Goal: Information Seeking & Learning: Learn about a topic

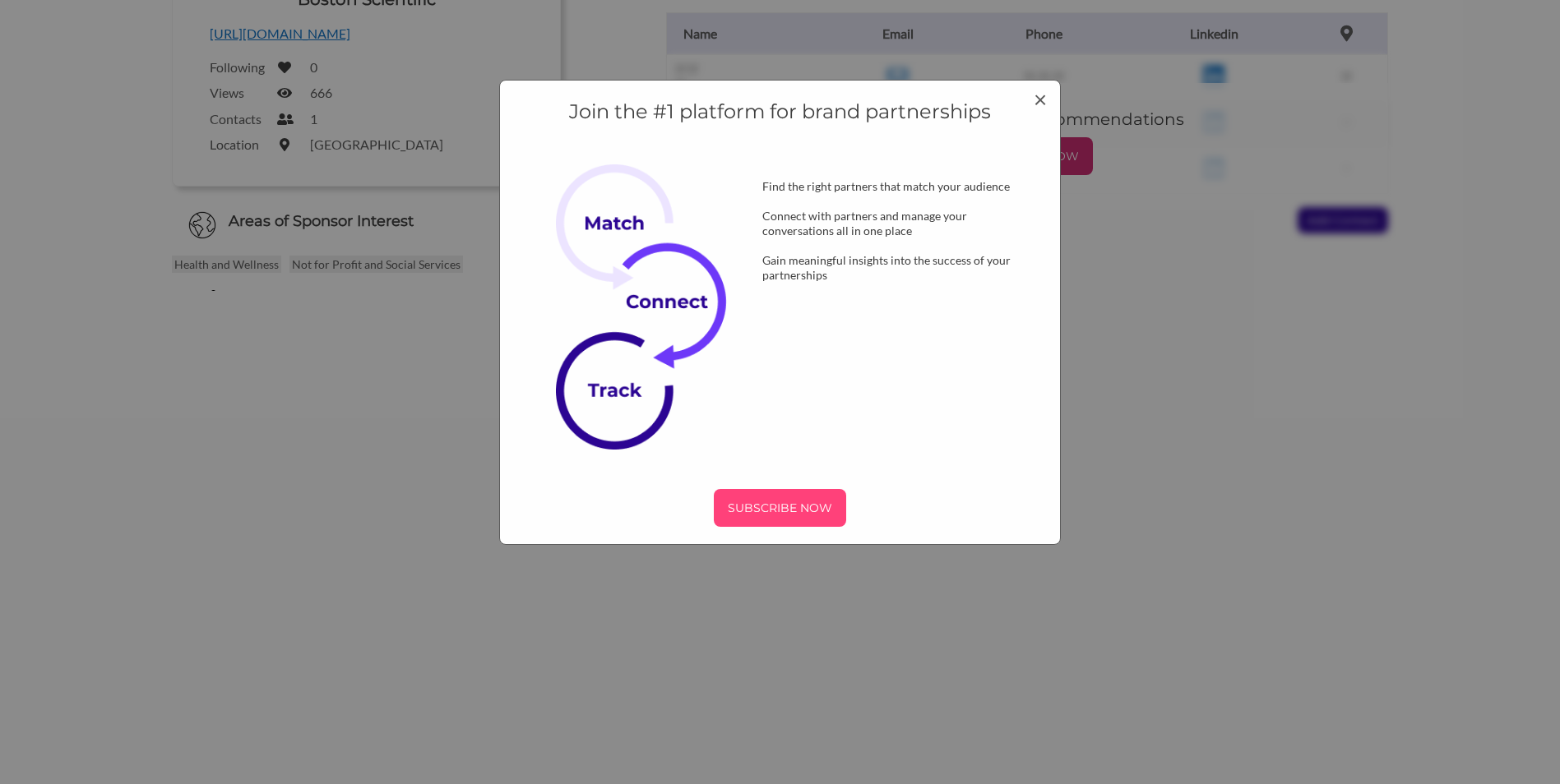
click at [771, 504] on p "SUBSCRIBE NOW" at bounding box center [780, 508] width 120 height 25
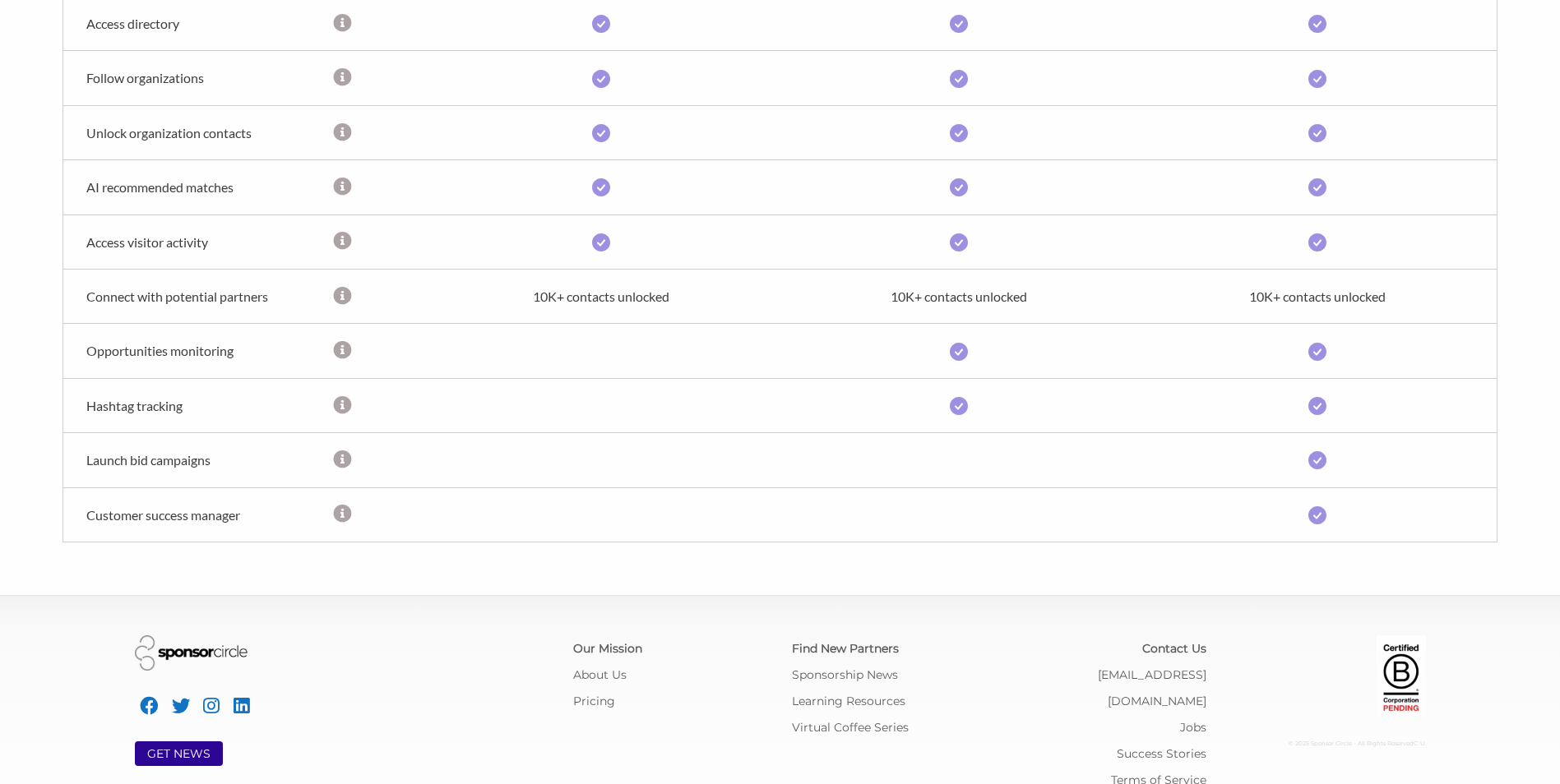
scroll to position [841, 0]
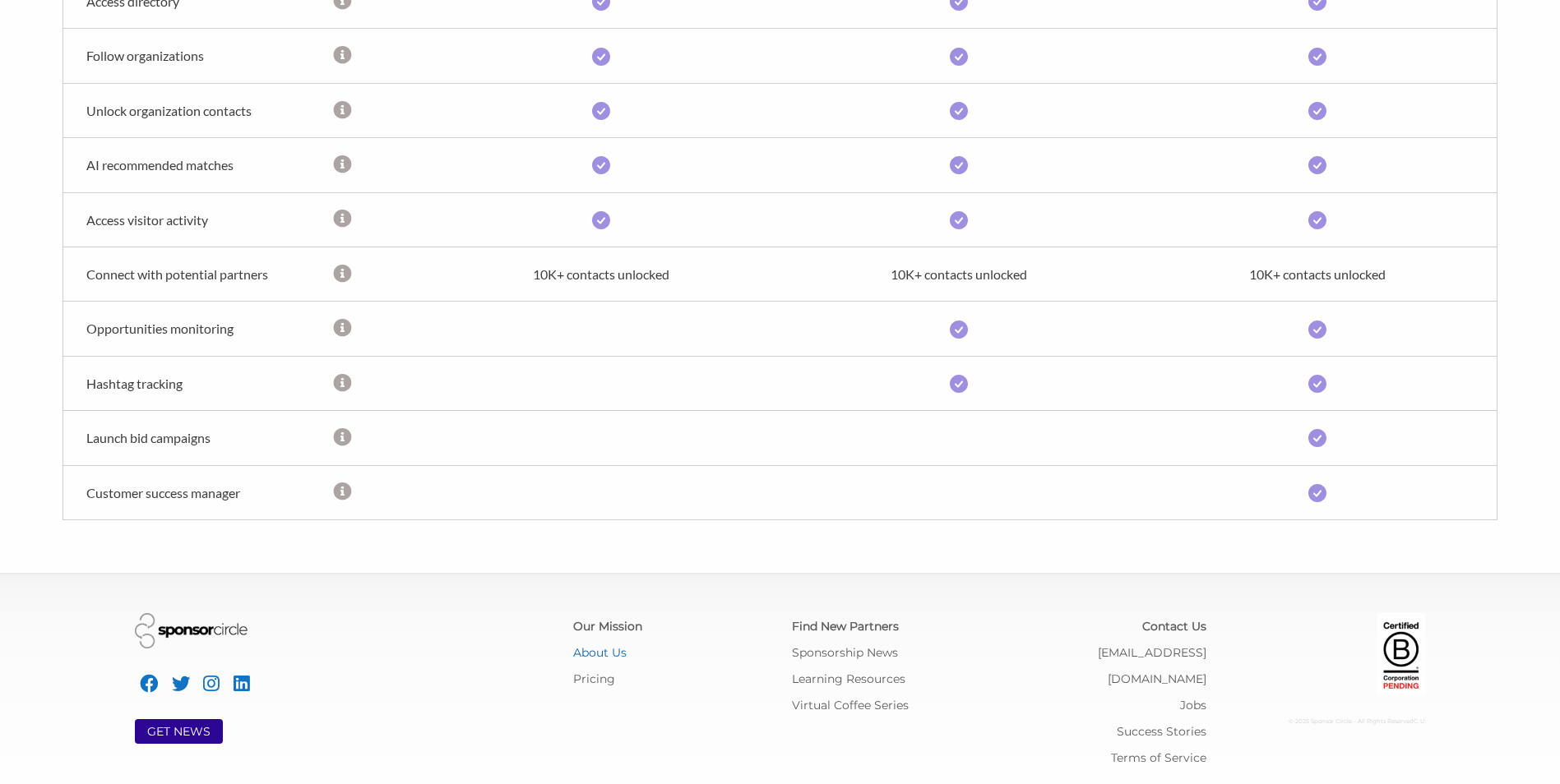
click at [611, 652] on link "About Us" at bounding box center [600, 652] width 53 height 15
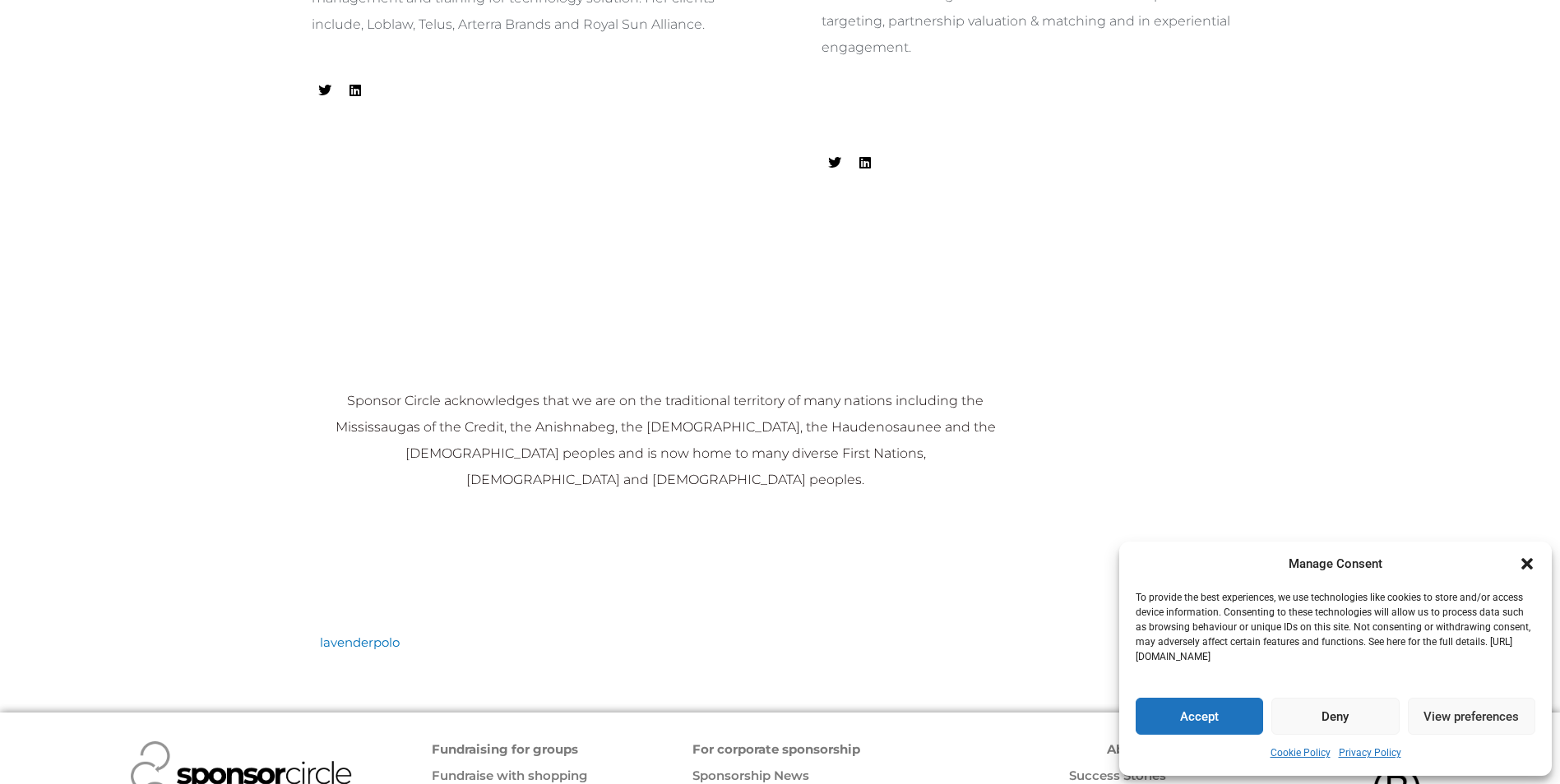
scroll to position [1663, 0]
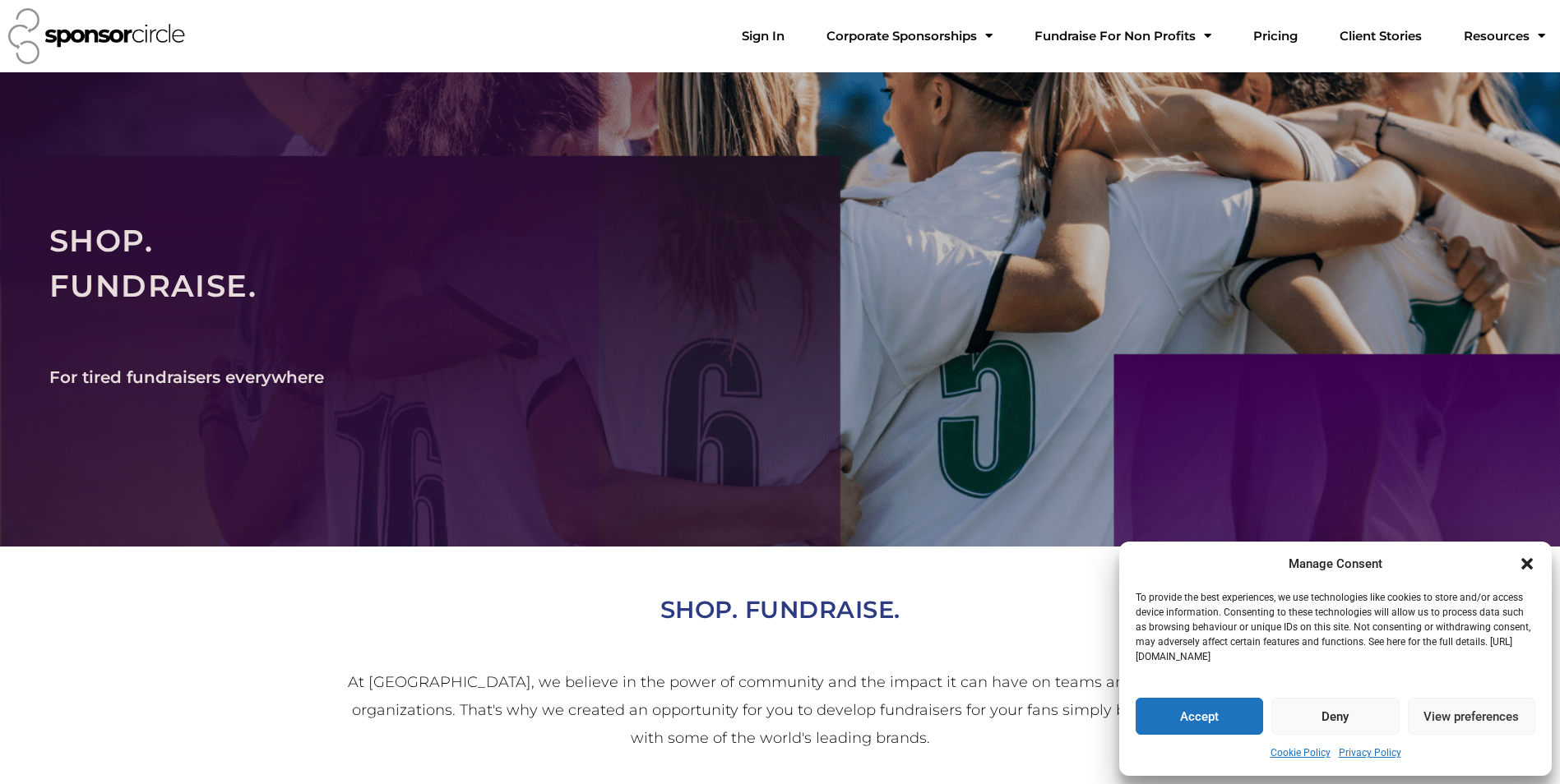
click at [1190, 717] on button "Accept" at bounding box center [1199, 716] width 127 height 37
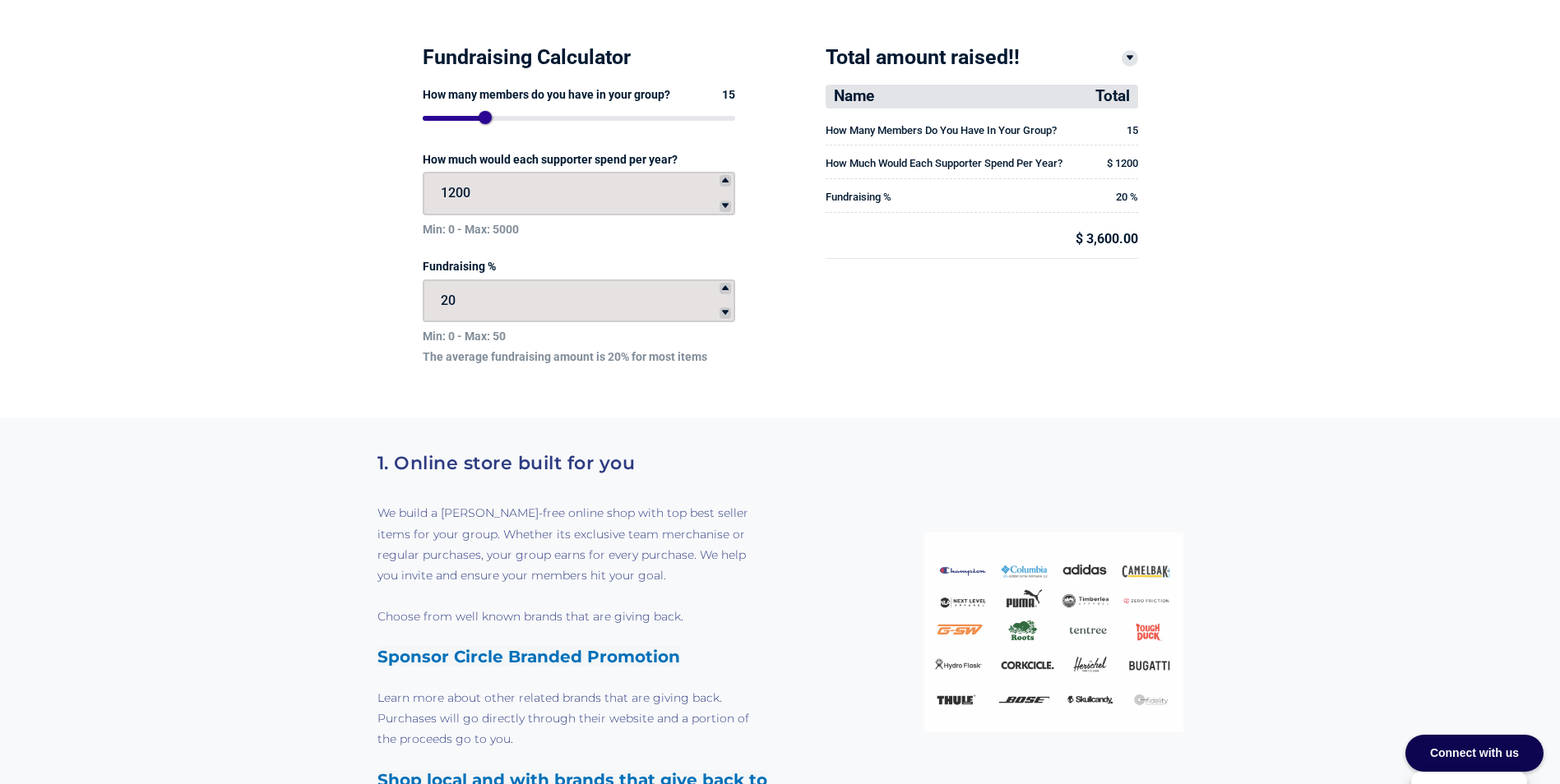
scroll to position [2834, 0]
